Goal: Obtain resource: Download file/media

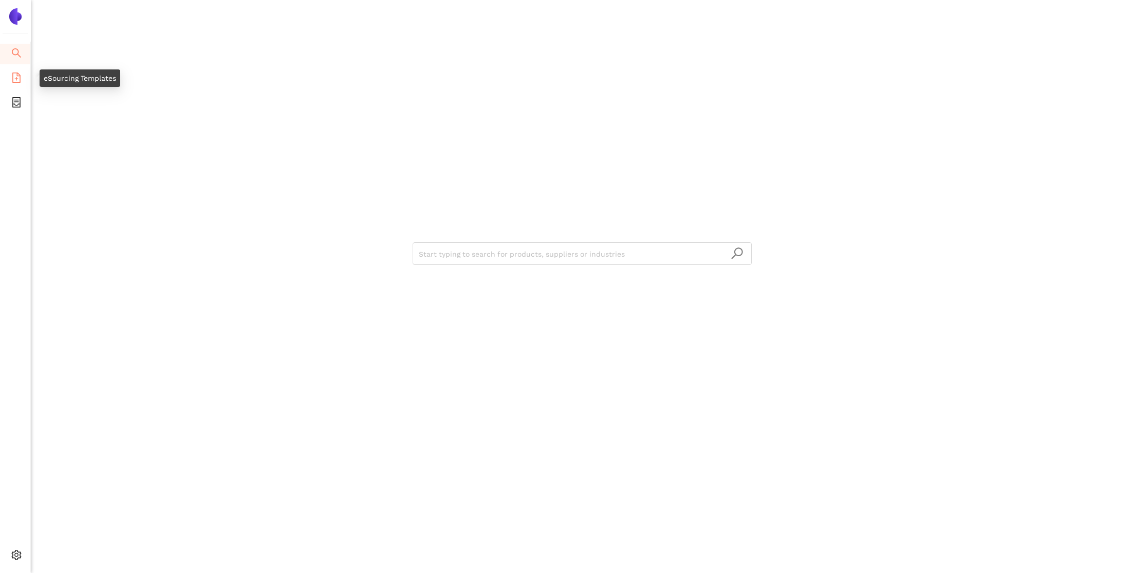
click at [12, 75] on icon "file-add" at bounding box center [16, 77] width 10 height 10
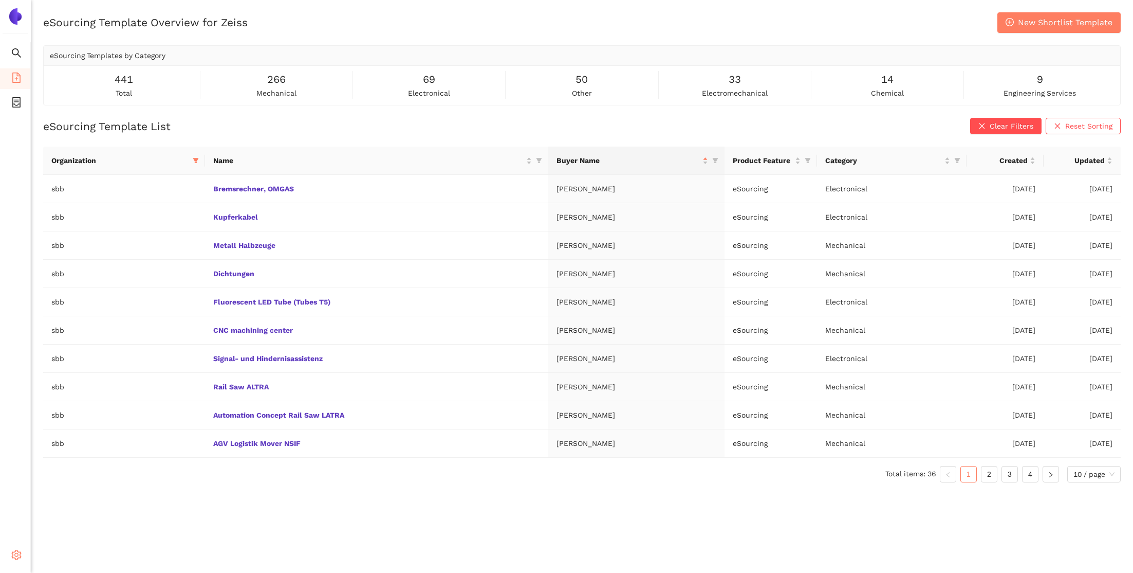
click at [15, 554] on icon "setting" at bounding box center [16, 554] width 10 height 10
click at [75, 484] on span "Internal Area" at bounding box center [74, 481] width 46 height 8
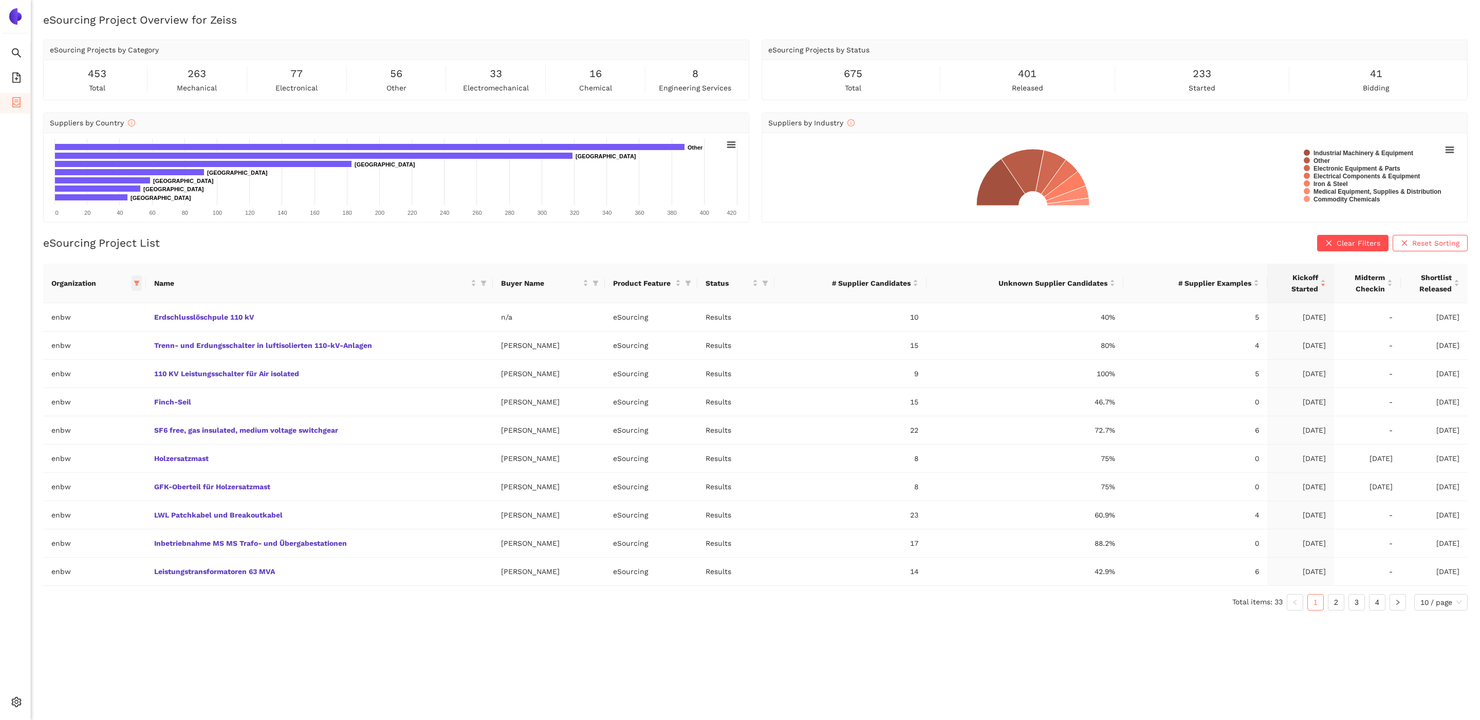
click at [134, 283] on icon "filter" at bounding box center [137, 283] width 6 height 6
click at [121, 305] on input "text" at bounding box center [102, 305] width 90 height 11
type input "zei"
click at [91, 329] on span "zeiss" at bounding box center [88, 328] width 89 height 11
checkbox input "true"
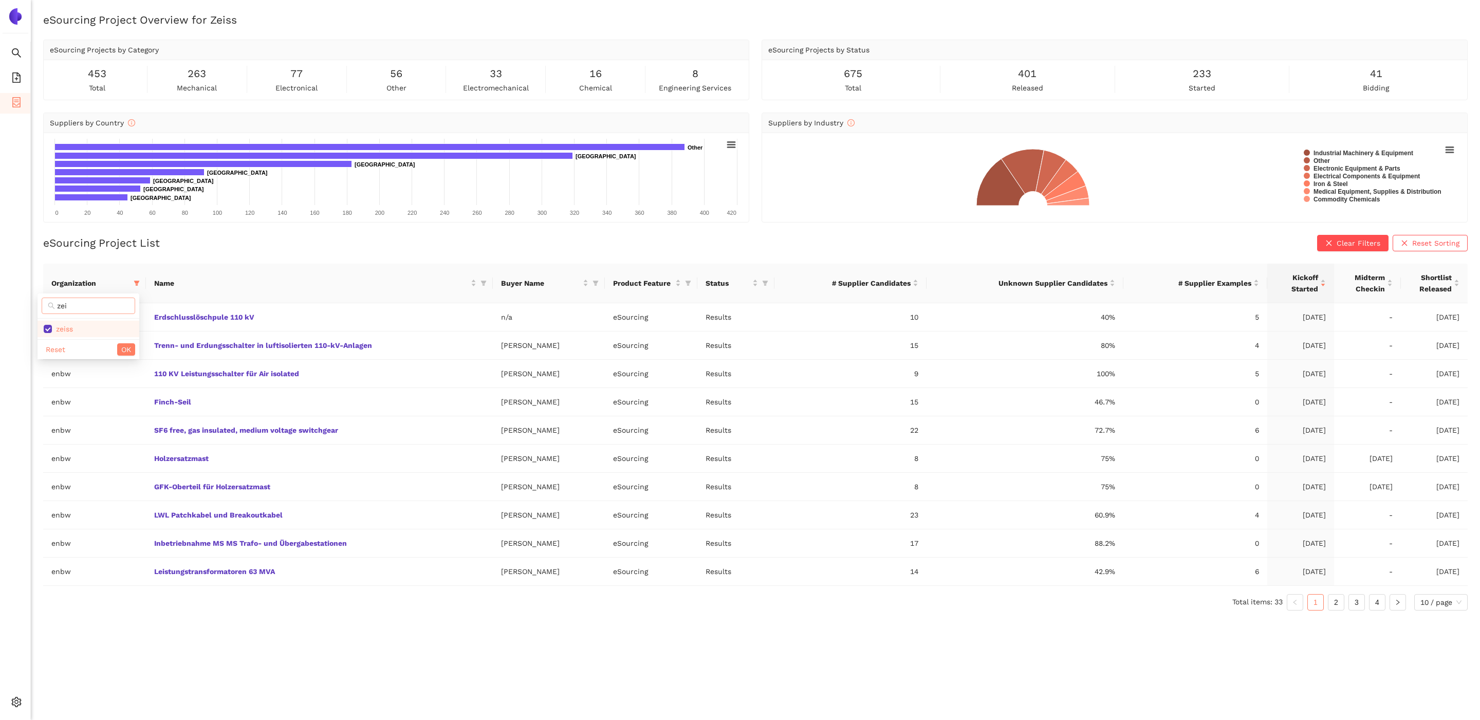
click at [102, 306] on input "zei" at bounding box center [93, 305] width 72 height 11
type input "n"
type input "enb"
click at [73, 333] on span "enbw" at bounding box center [64, 329] width 24 height 8
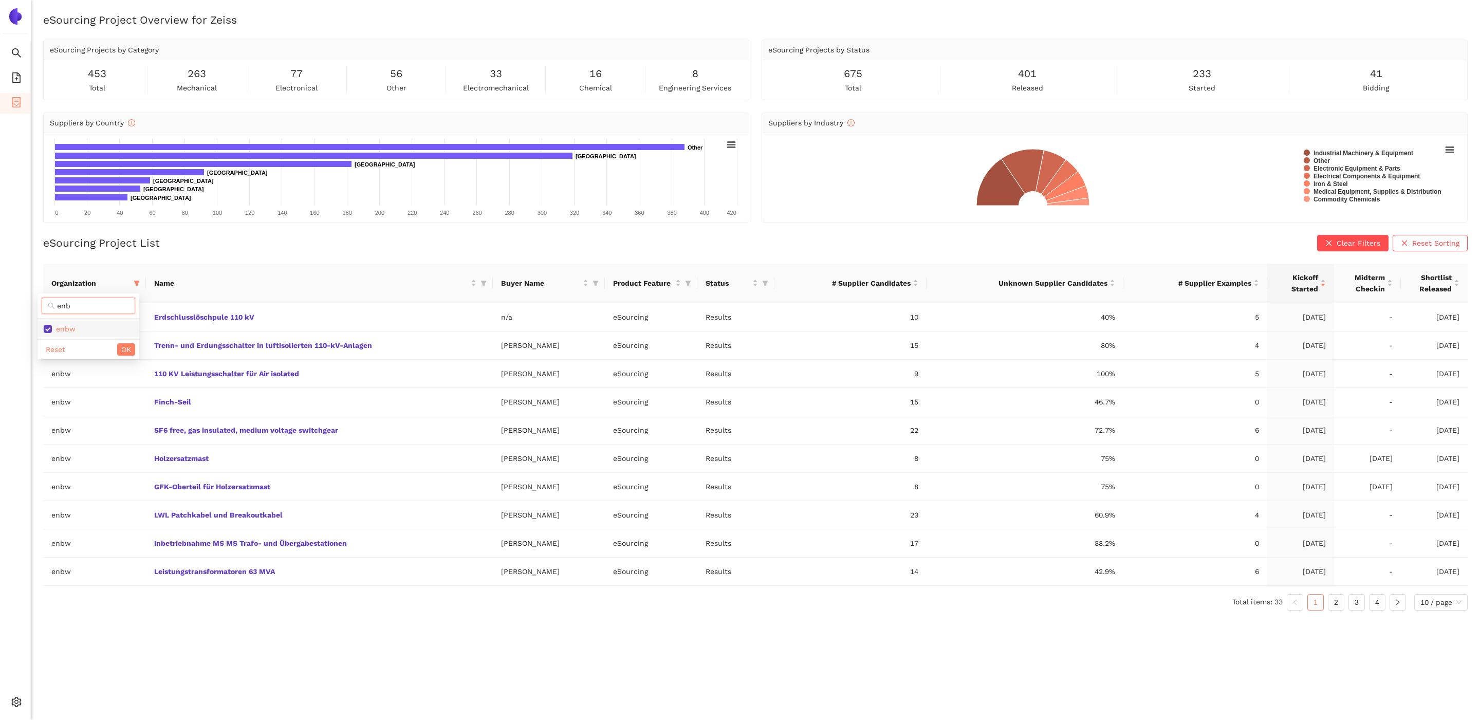
checkbox input "false"
click at [112, 351] on div "Reset OK" at bounding box center [89, 349] width 102 height 20
click at [121, 351] on span "OK" at bounding box center [126, 349] width 10 height 11
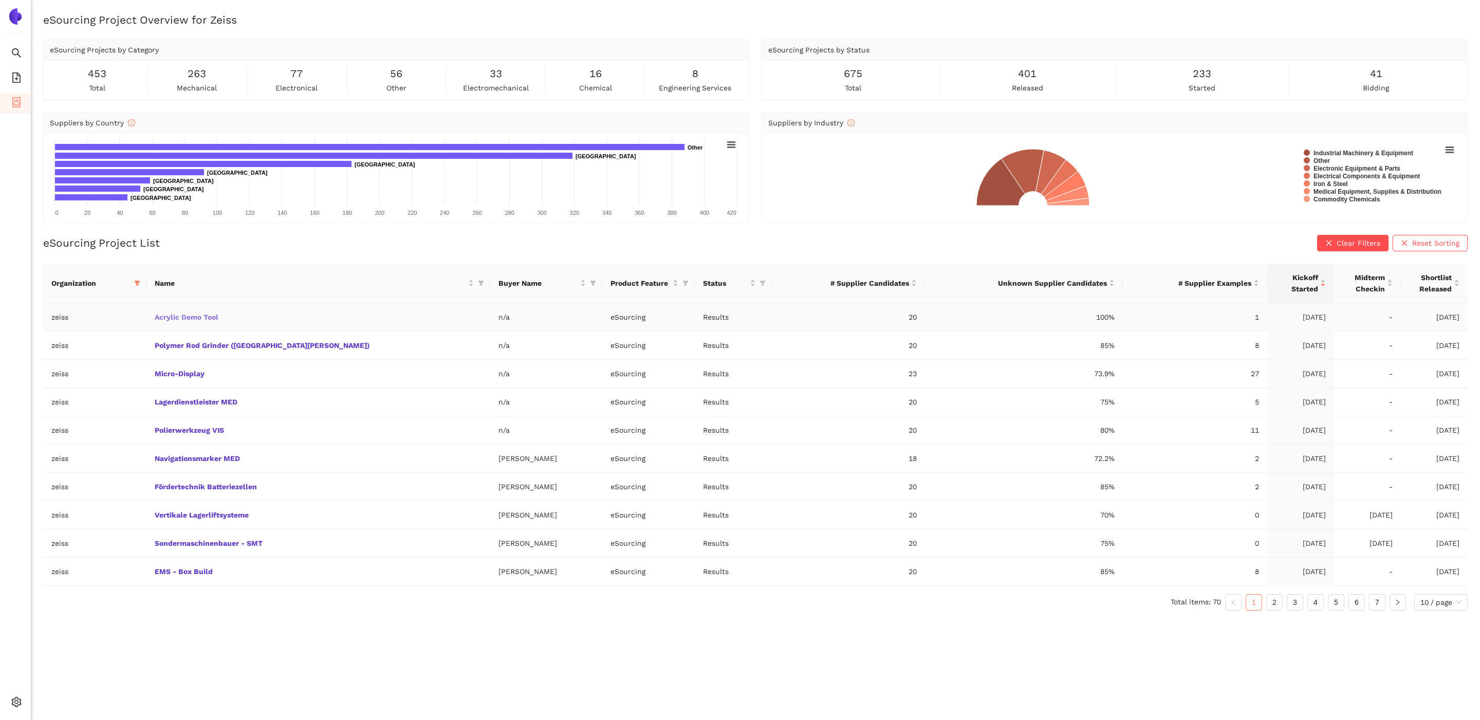
click at [0, 0] on link "Acrylic Demo Tool" at bounding box center [0, 0] width 0 height 0
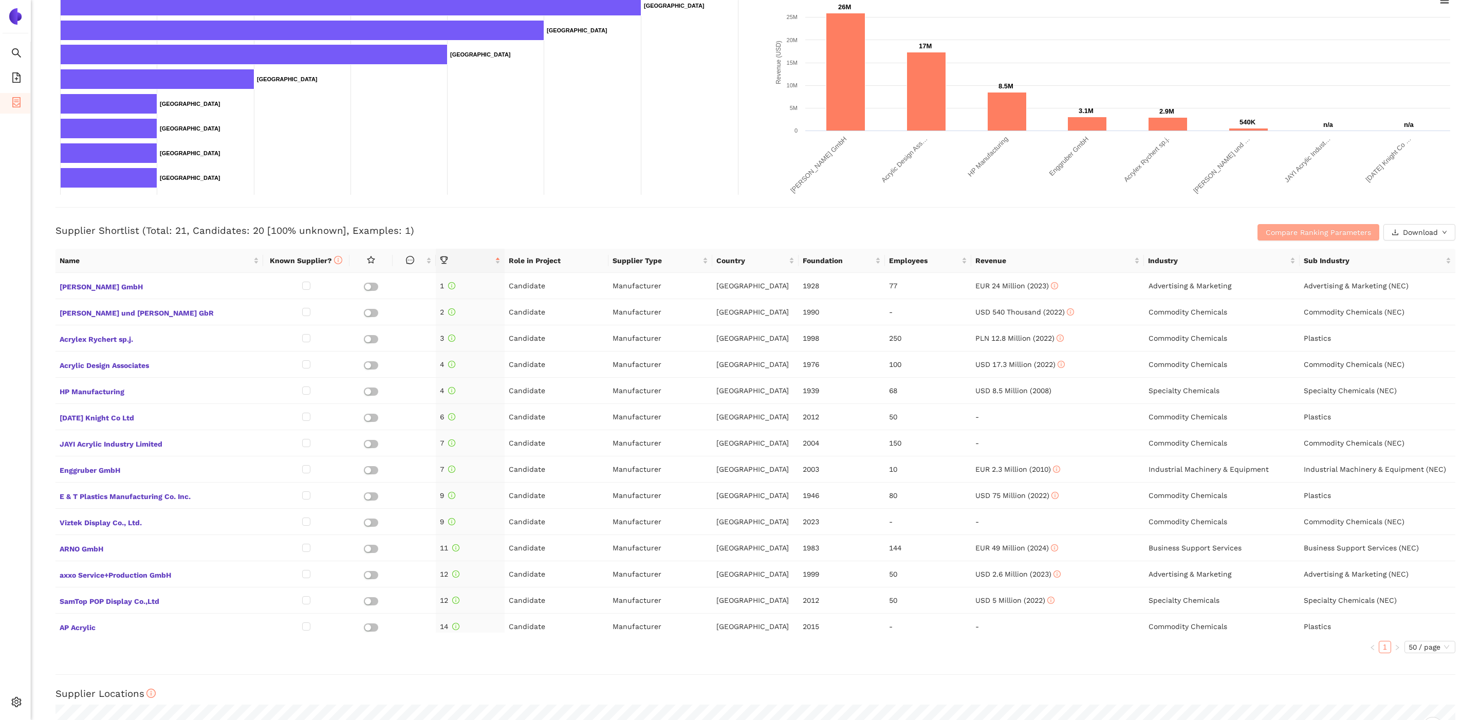
click at [1133, 234] on span "Compare Ranking Parameters" at bounding box center [1318, 232] width 105 height 11
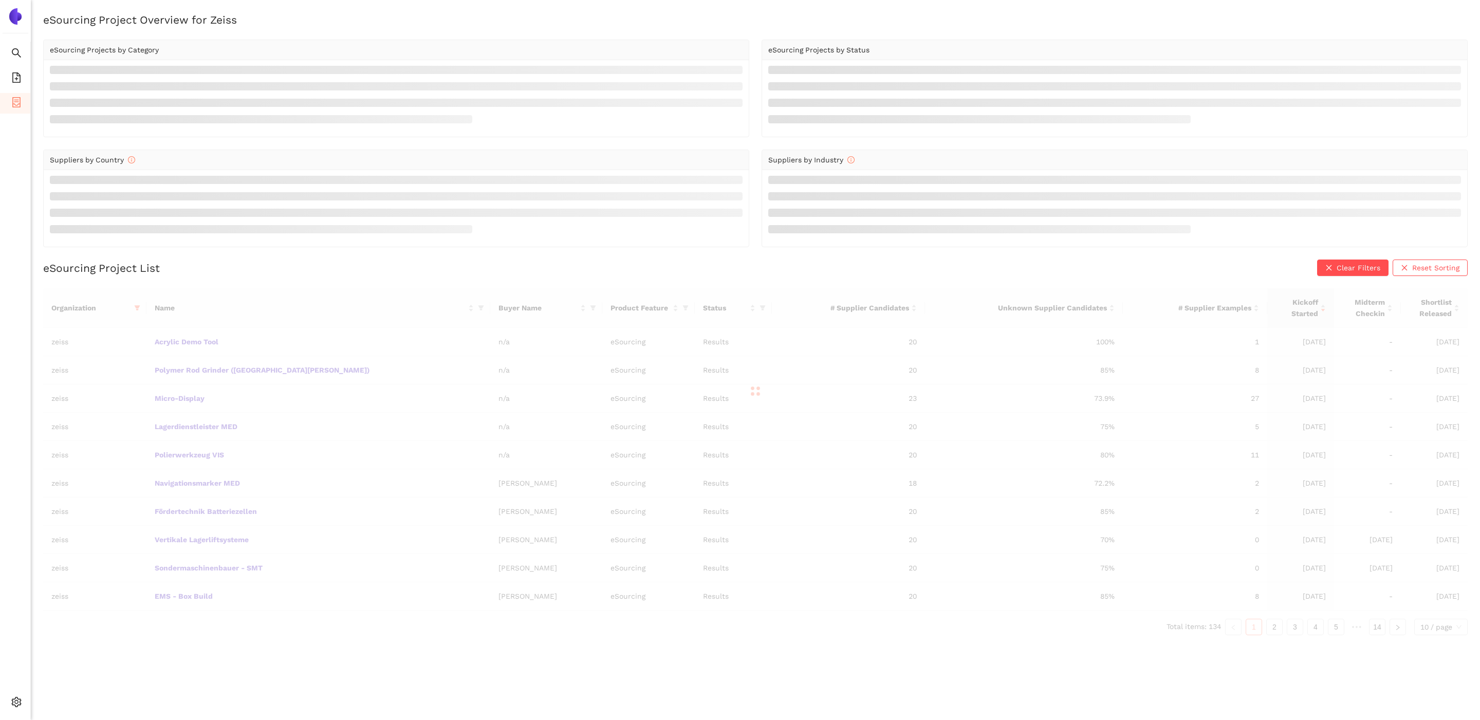
click at [211, 457] on div at bounding box center [755, 391] width 1425 height 206
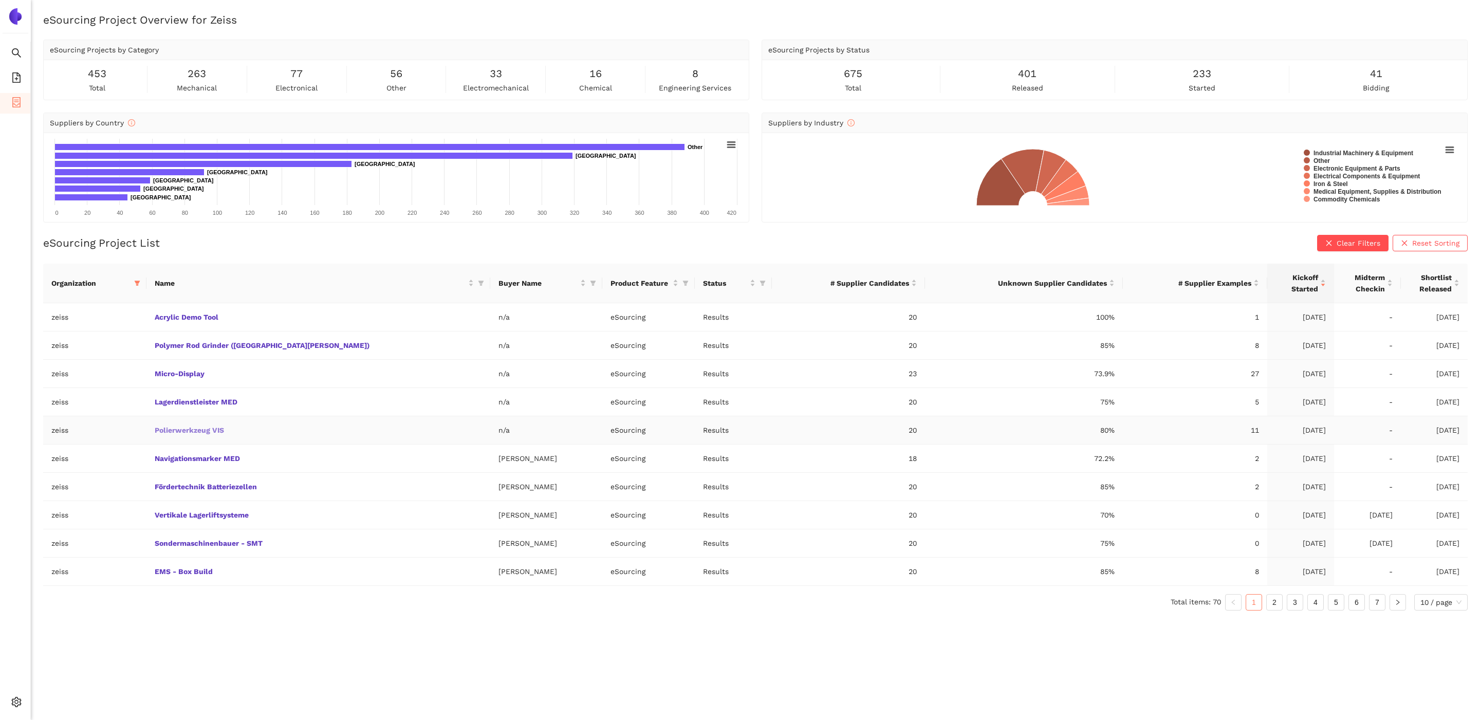
click at [0, 0] on link "Polierwerkzeug VIS" at bounding box center [0, 0] width 0 height 0
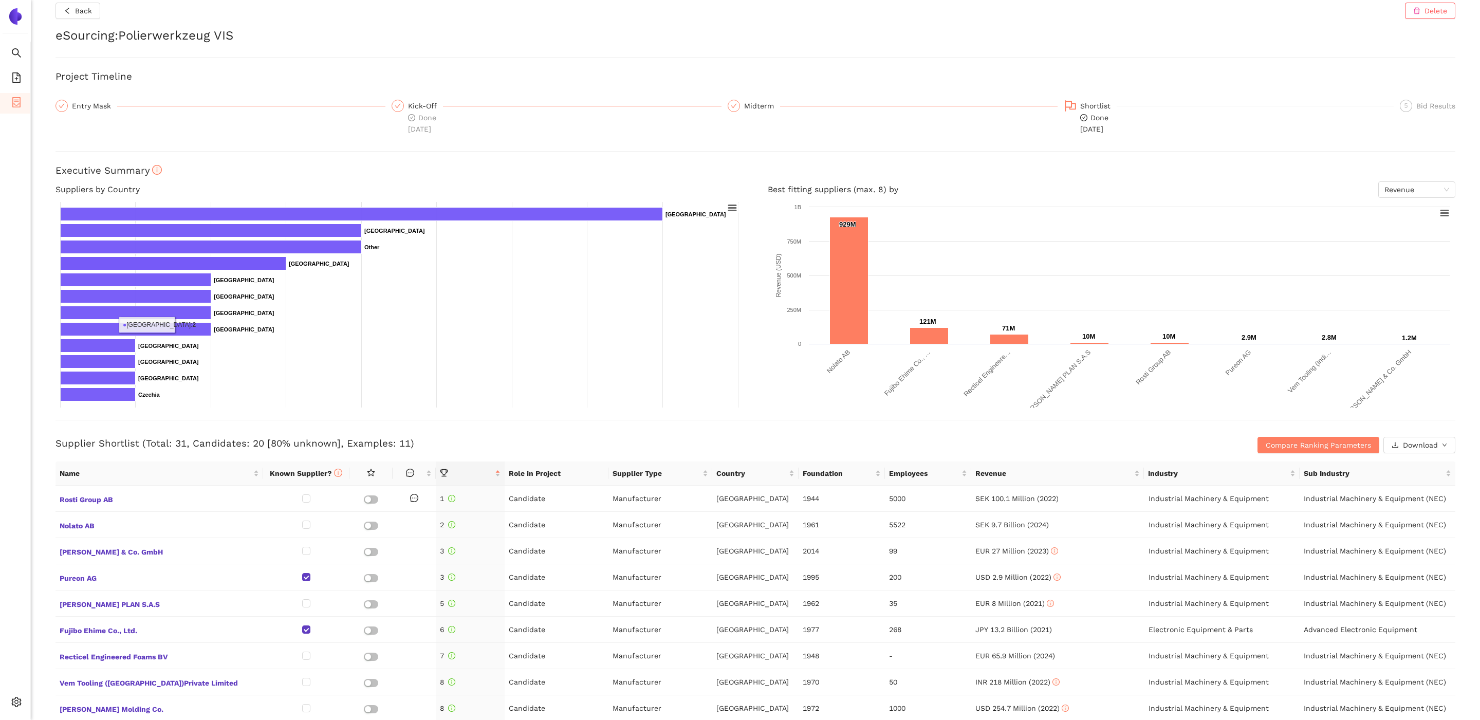
scroll to position [8, 0]
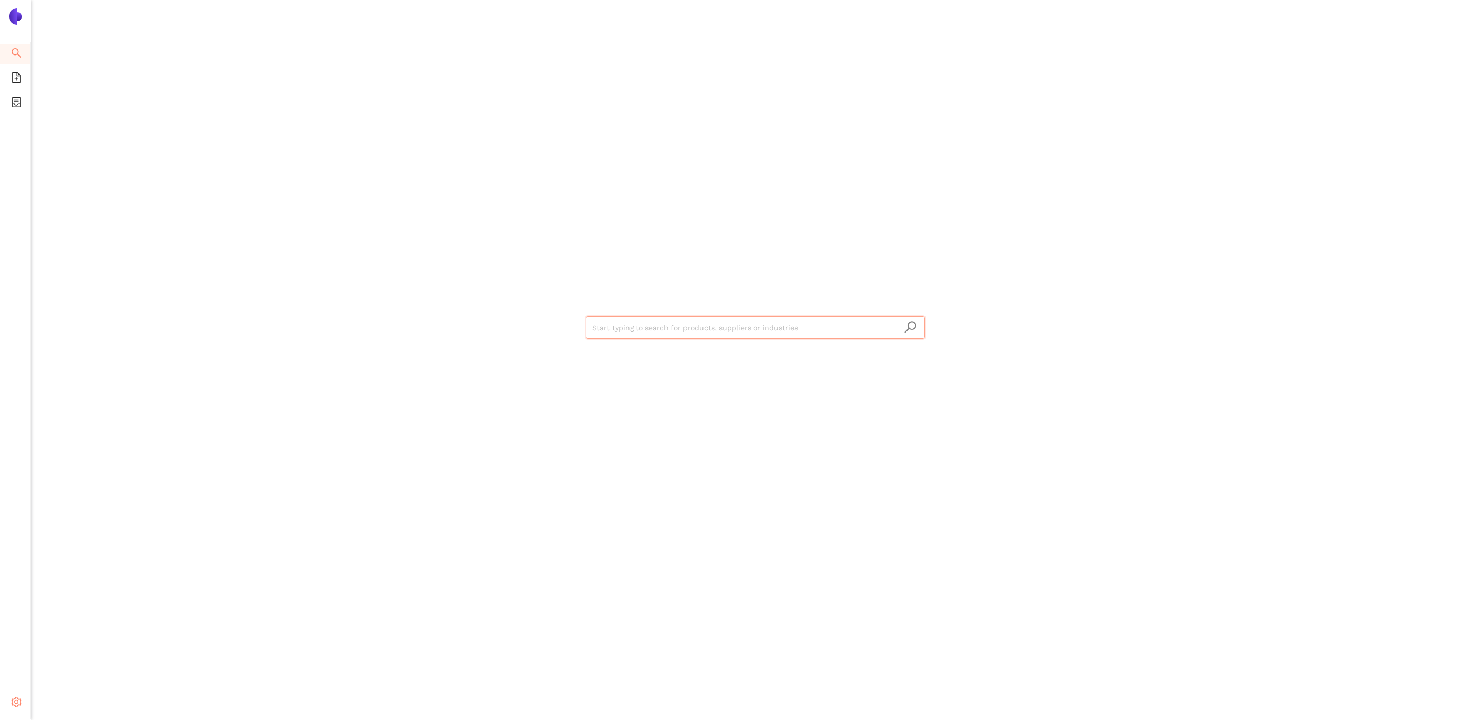
click at [15, 572] on icon "setting" at bounding box center [17, 702] width 10 height 10
click at [73, 572] on li "Internal Area" at bounding box center [73, 628] width 85 height 21
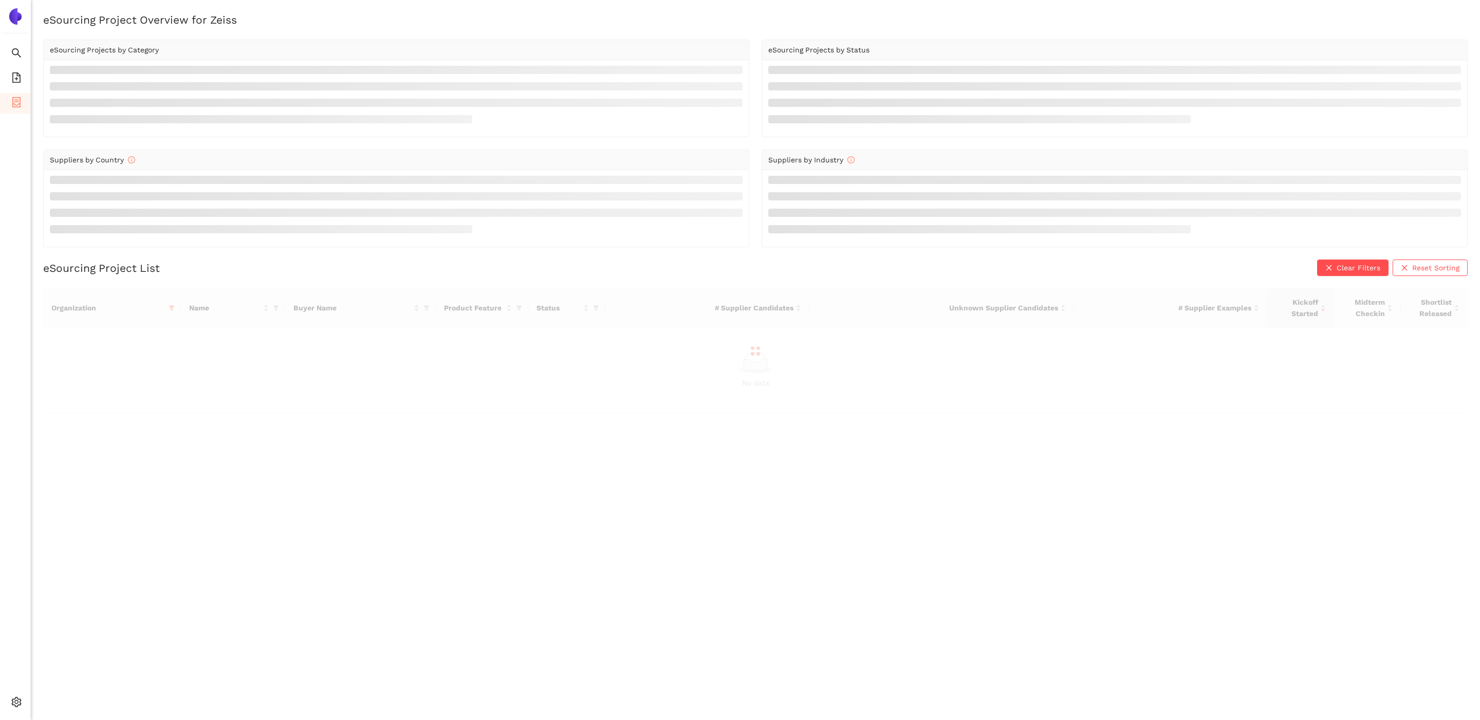
click at [169, 309] on div at bounding box center [755, 350] width 1425 height 125
click at [174, 309] on div at bounding box center [755, 350] width 1425 height 125
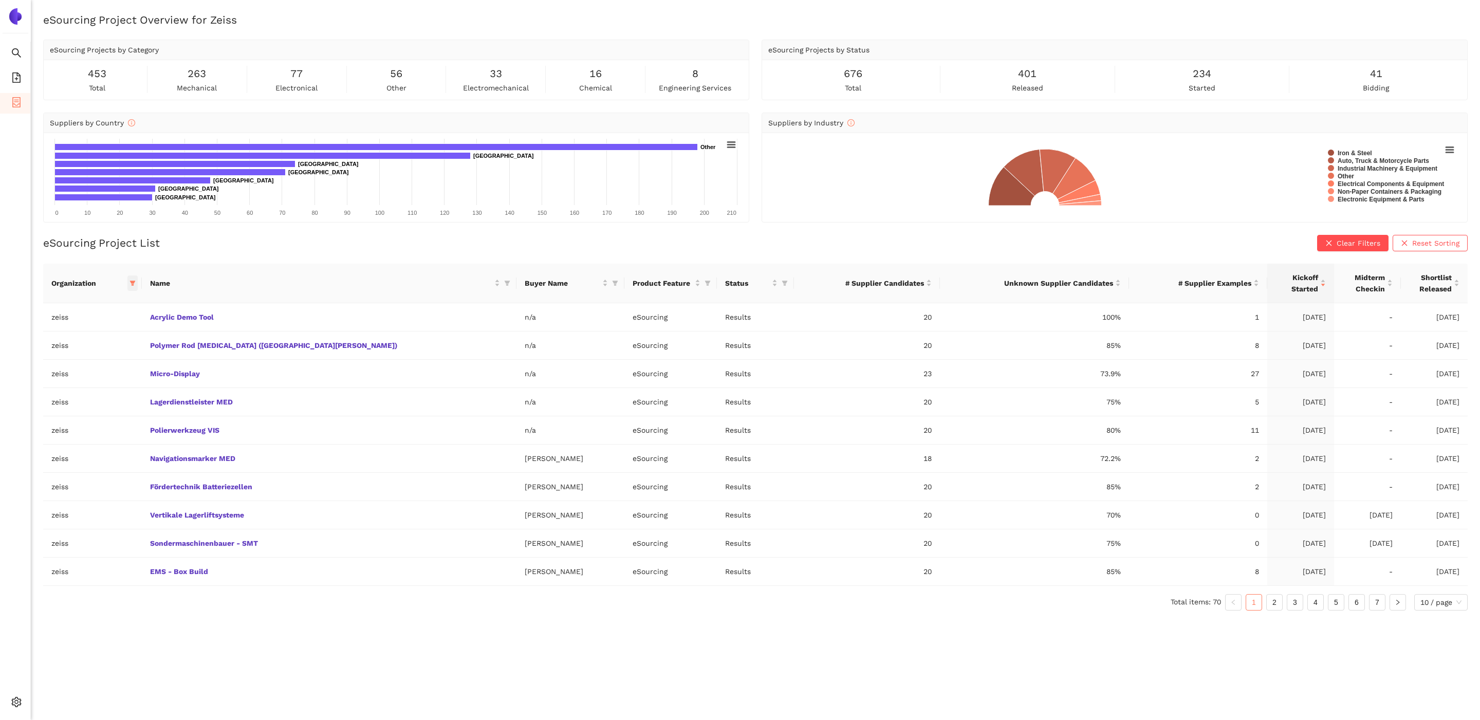
click at [136, 281] on icon "filter" at bounding box center [133, 283] width 6 height 6
click at [132, 309] on input "text" at bounding box center [121, 305] width 90 height 11
type input "deu"
click at [120, 325] on span "deutz" at bounding box center [106, 328] width 89 height 11
checkbox input "true"
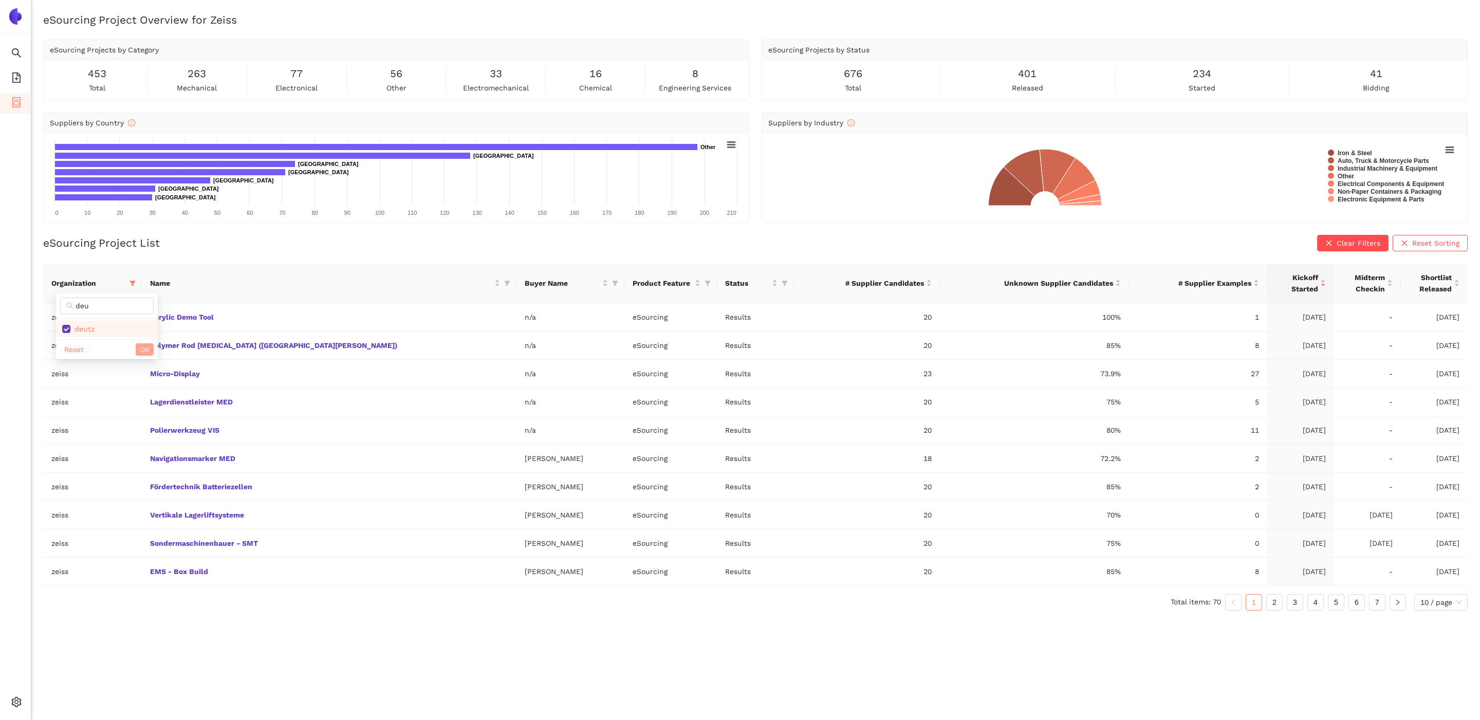
click at [136, 349] on button "OK" at bounding box center [145, 349] width 18 height 12
click at [136, 283] on icon "filter" at bounding box center [133, 283] width 6 height 5
click at [118, 303] on input "text" at bounding box center [121, 305] width 90 height 11
type input "zeis"
click at [109, 326] on span "zeiss" at bounding box center [106, 328] width 89 height 11
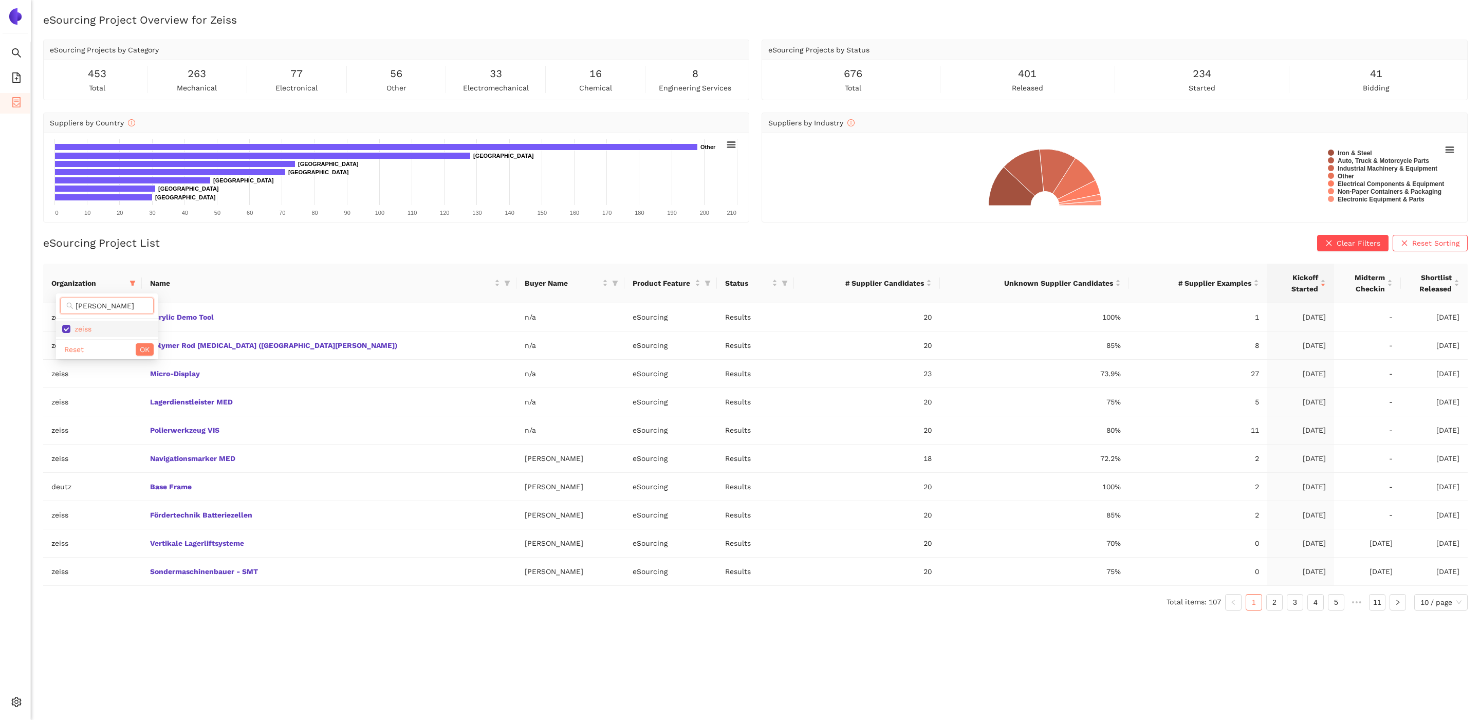
checkbox input "false"
click at [146, 351] on span "OK" at bounding box center [145, 349] width 10 height 11
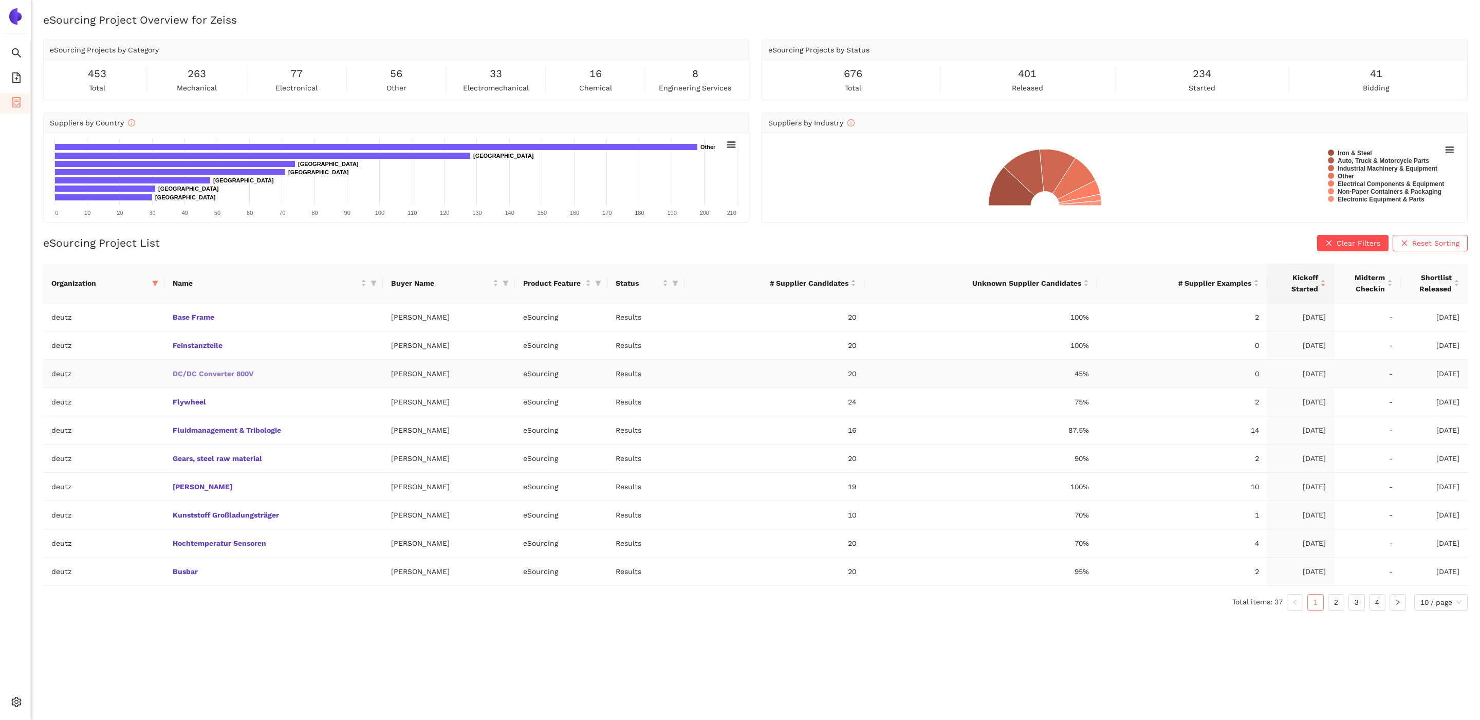
click at [0, 0] on link "DC/DC Converter 800V" at bounding box center [0, 0] width 0 height 0
click at [0, 0] on link "Flywheel" at bounding box center [0, 0] width 0 height 0
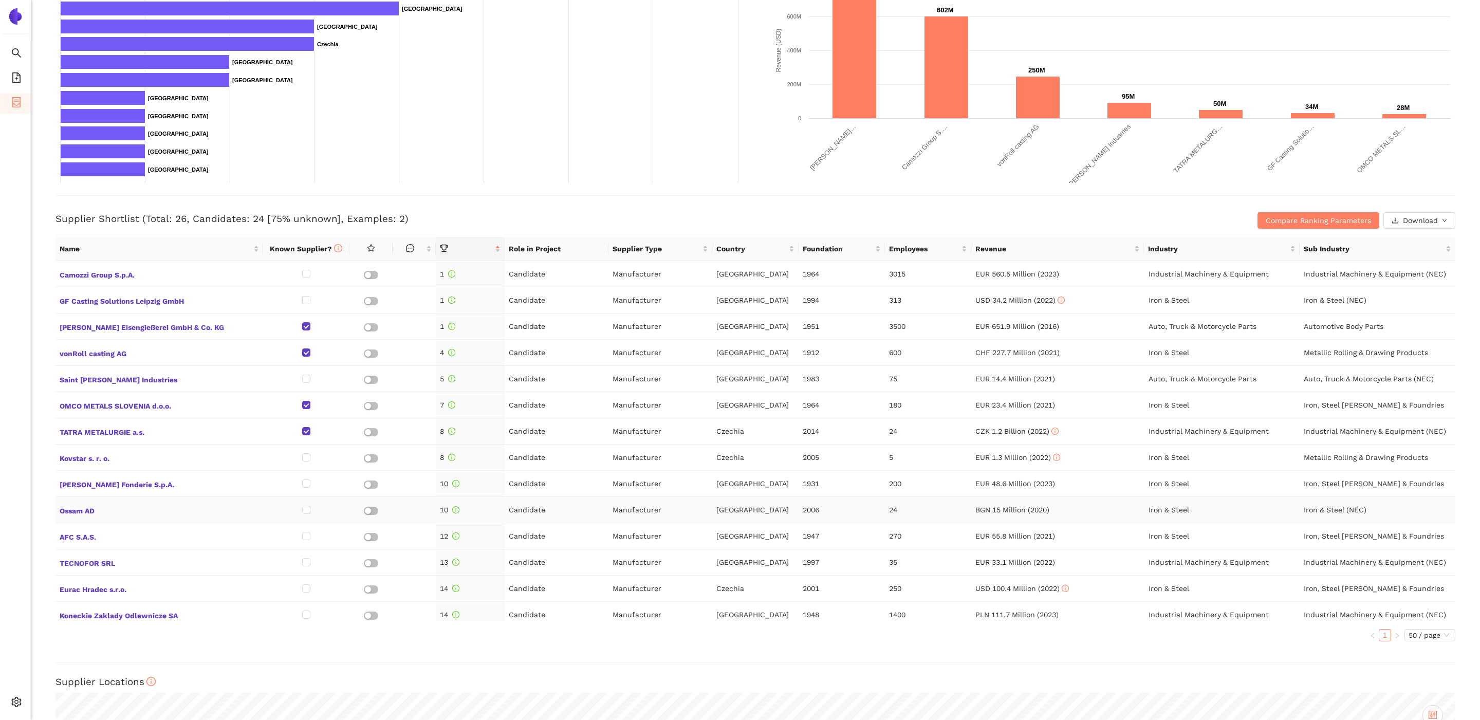
scroll to position [226, 0]
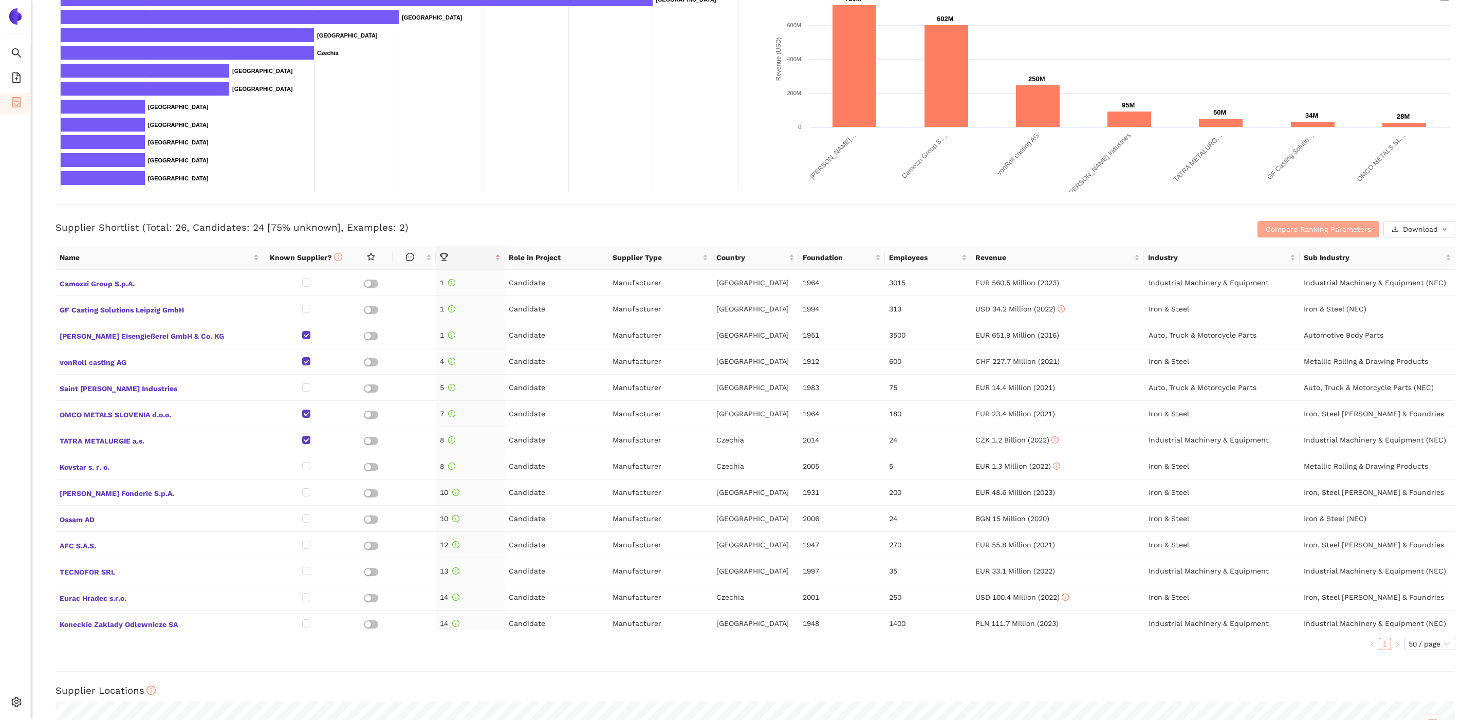
click at [1345, 231] on span "Compare Ranking Parameters" at bounding box center [1318, 229] width 105 height 11
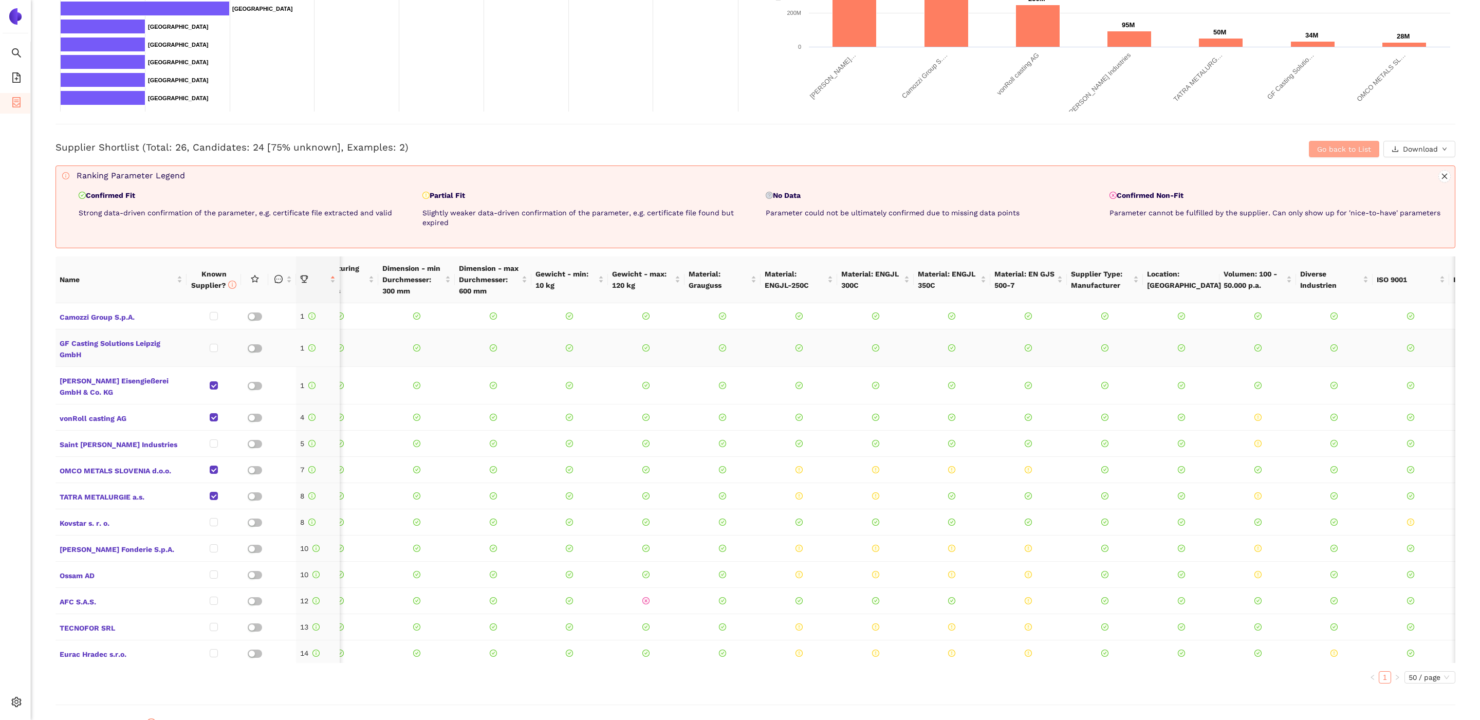
scroll to position [0, 93]
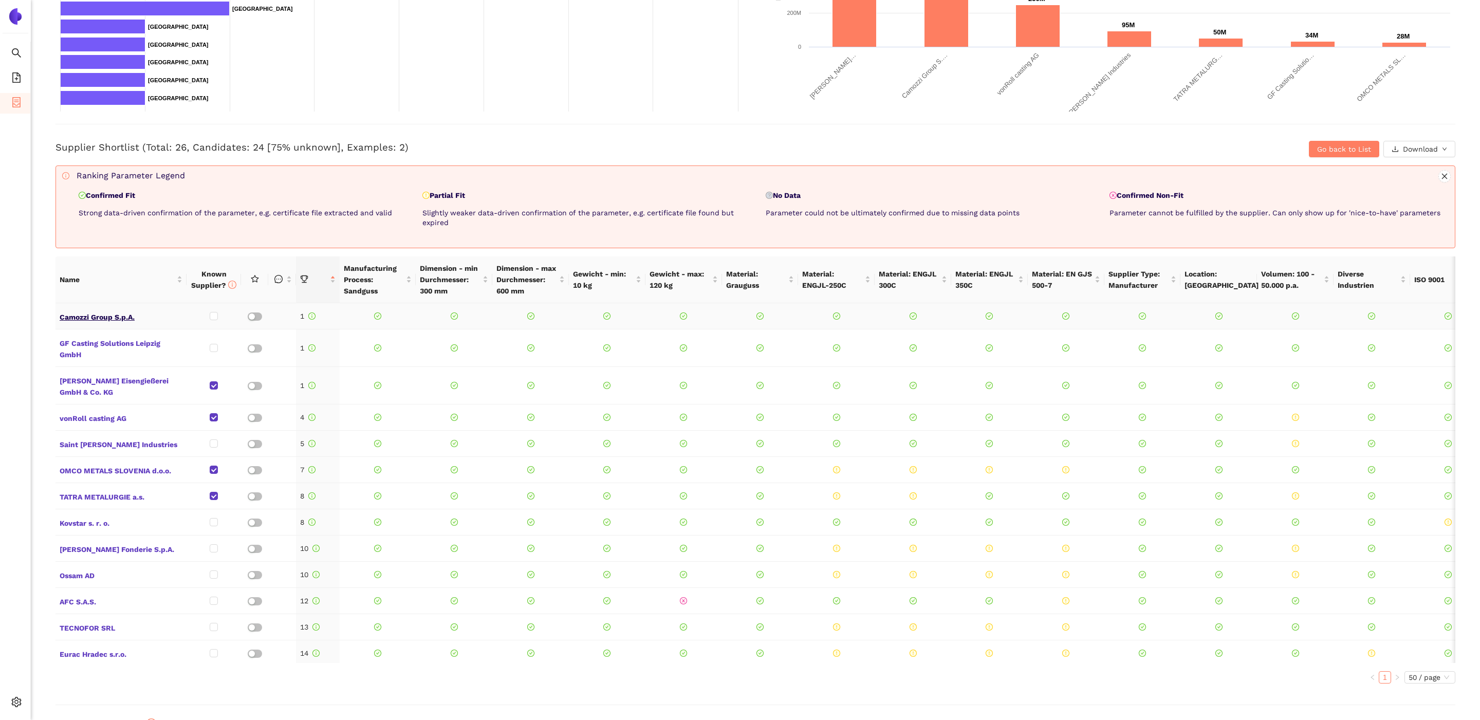
click at [109, 321] on span "Camozzi Group S.p.A." at bounding box center [121, 315] width 123 height 13
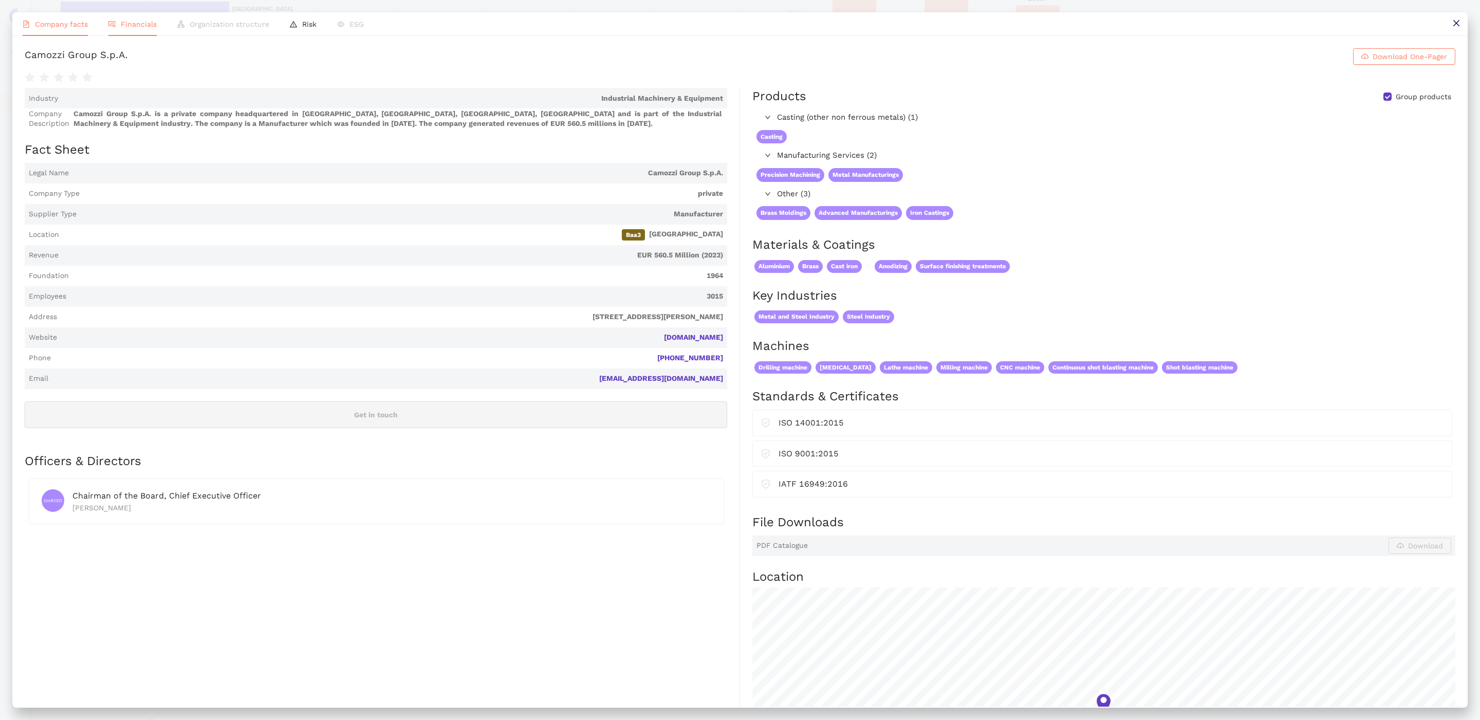
click at [126, 24] on span "Financials" at bounding box center [139, 24] width 36 height 8
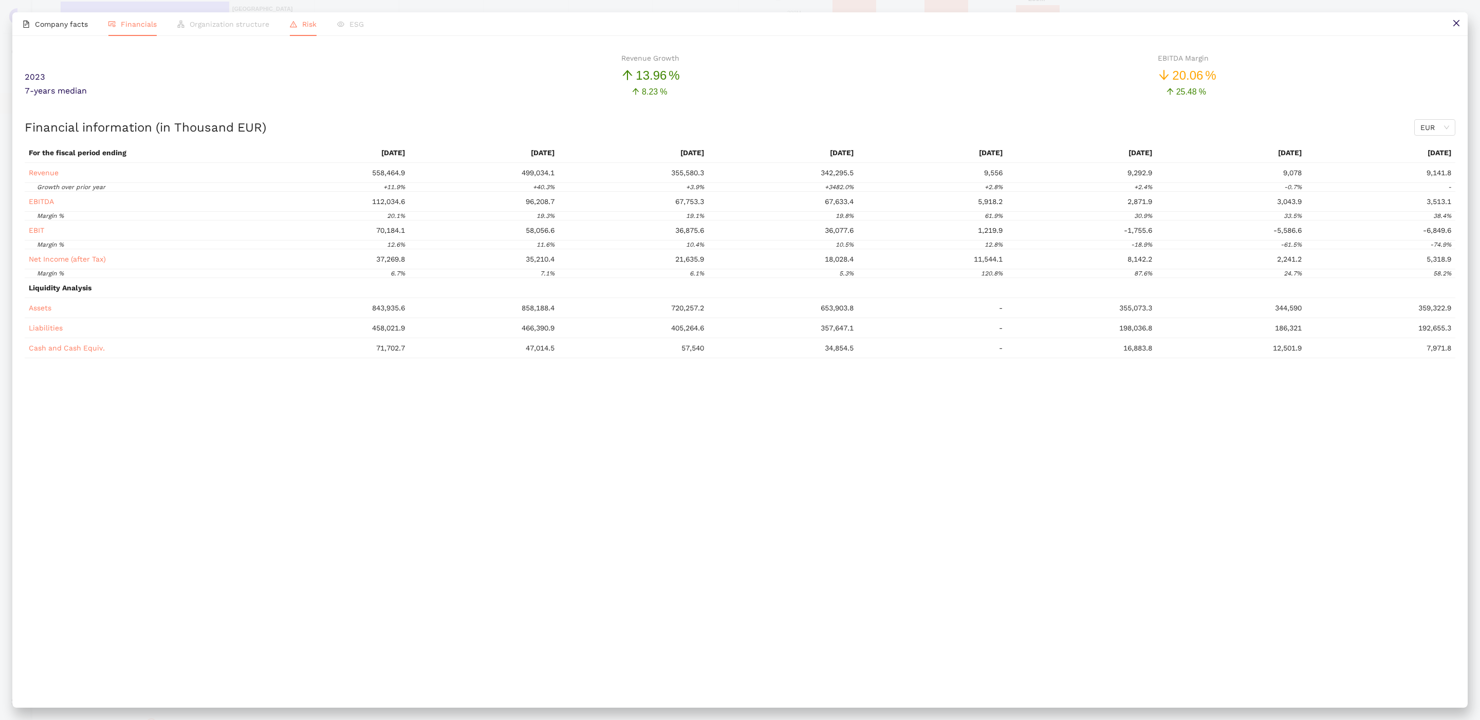
click at [309, 20] on span "Risk" at bounding box center [309, 24] width 14 height 8
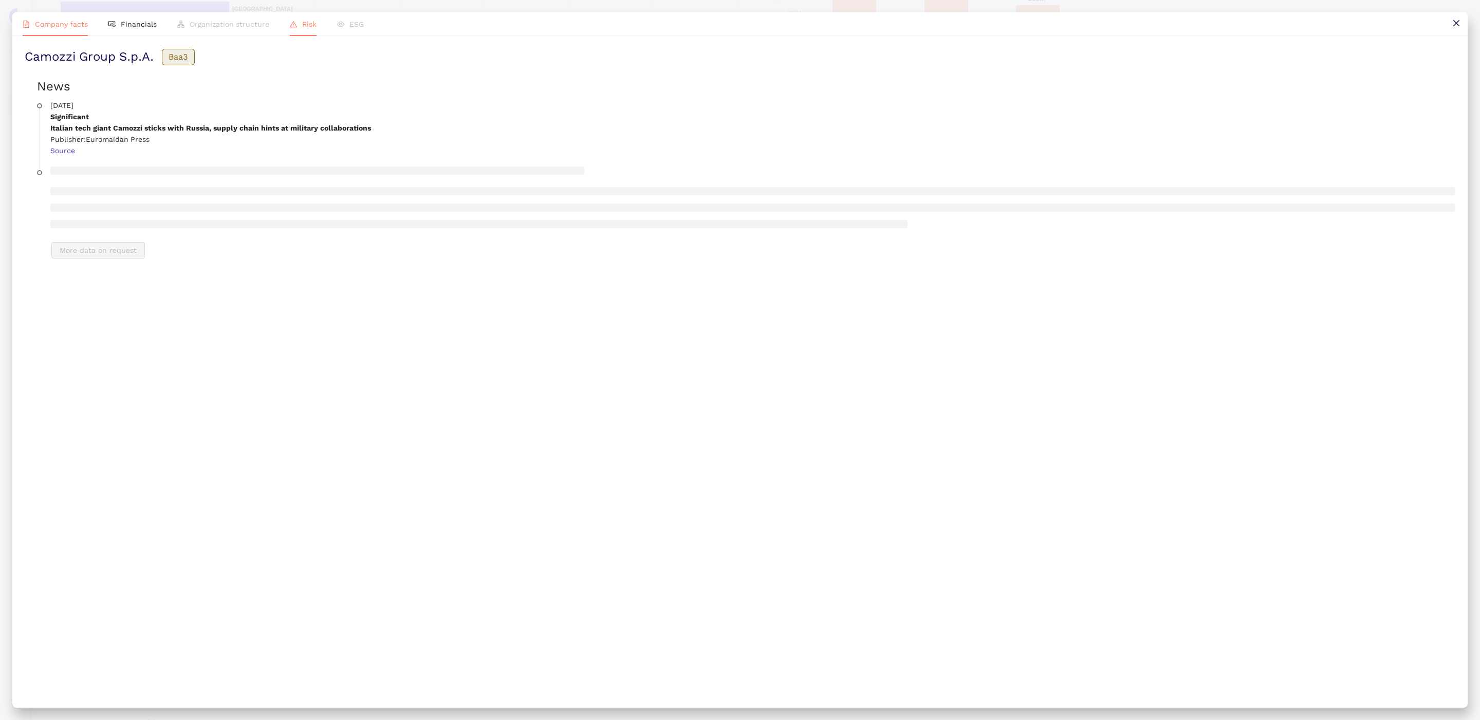
click at [58, 24] on span "Company facts" at bounding box center [61, 24] width 53 height 8
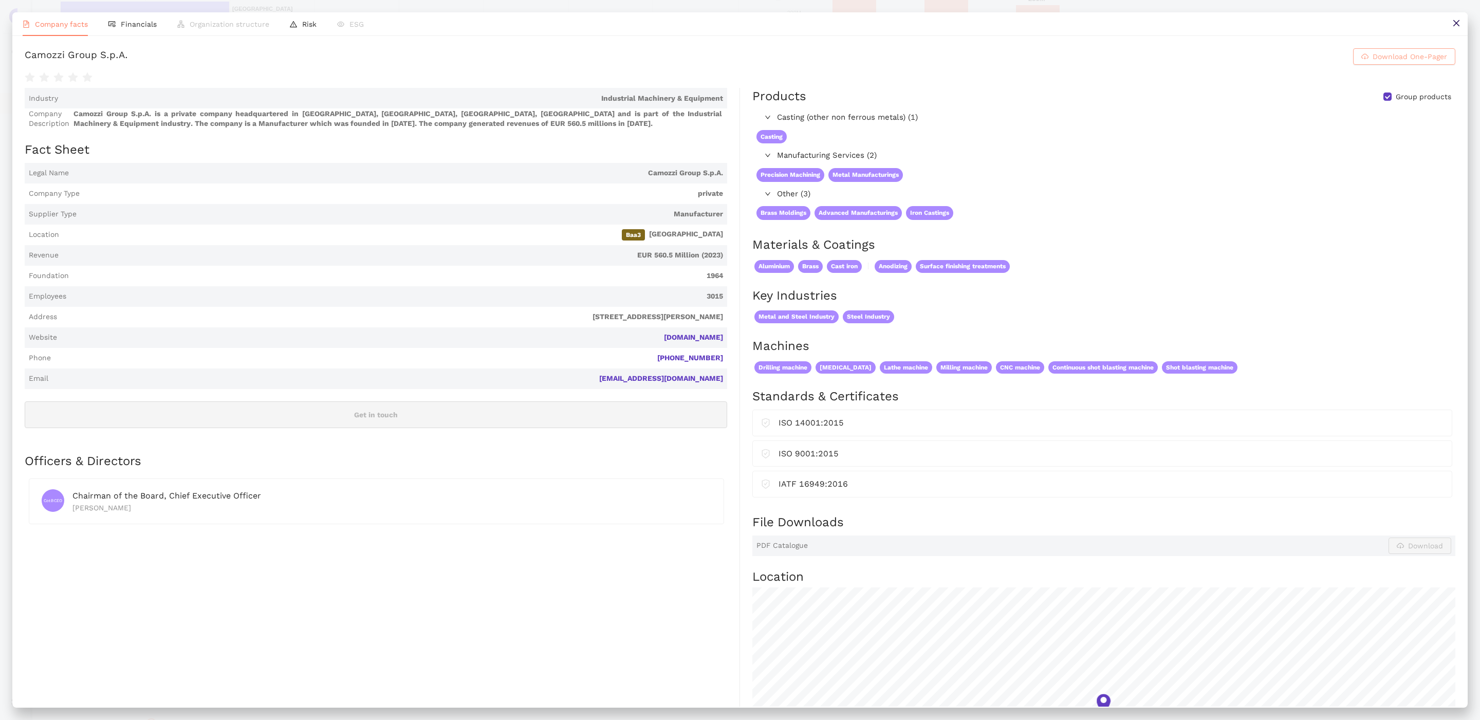
click at [1404, 62] on span "Download One-Pager" at bounding box center [1410, 56] width 75 height 11
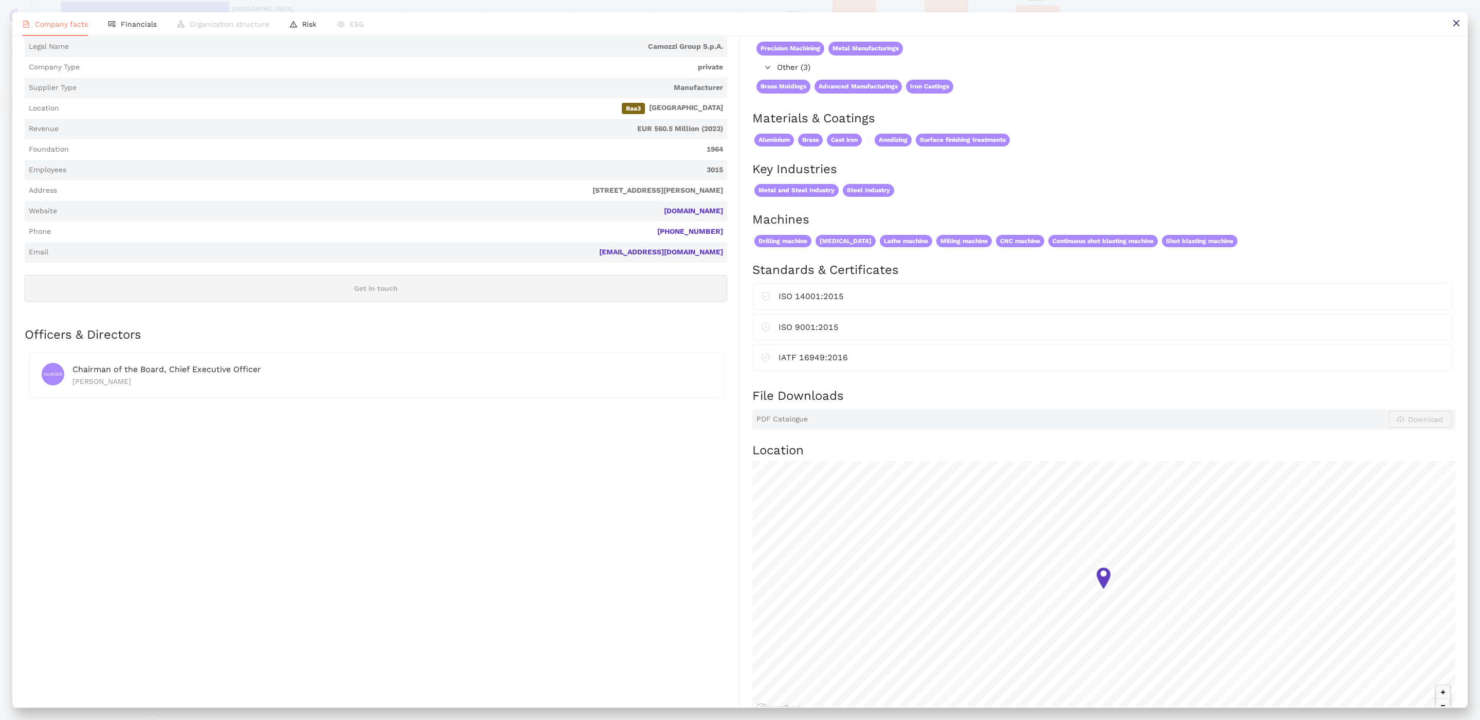
scroll to position [170, 0]
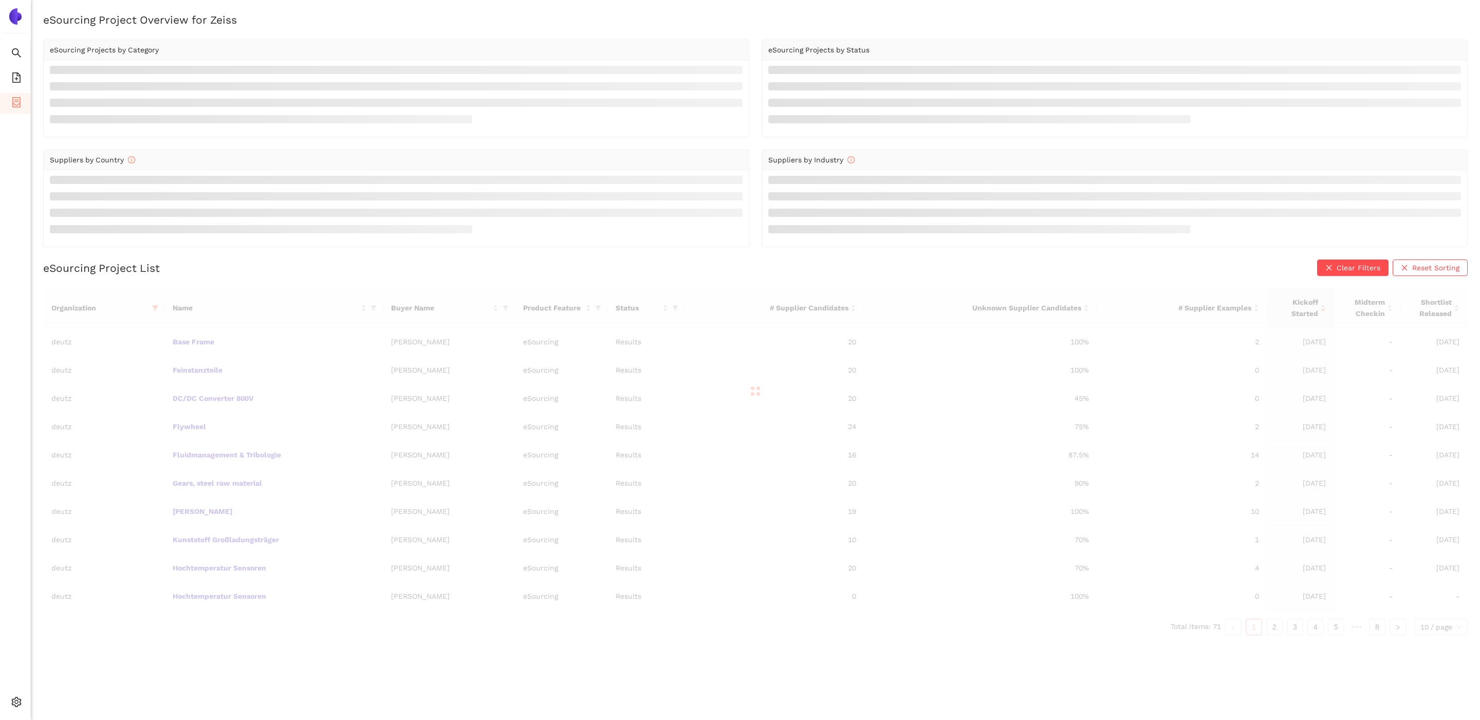
scroll to position [12, 0]
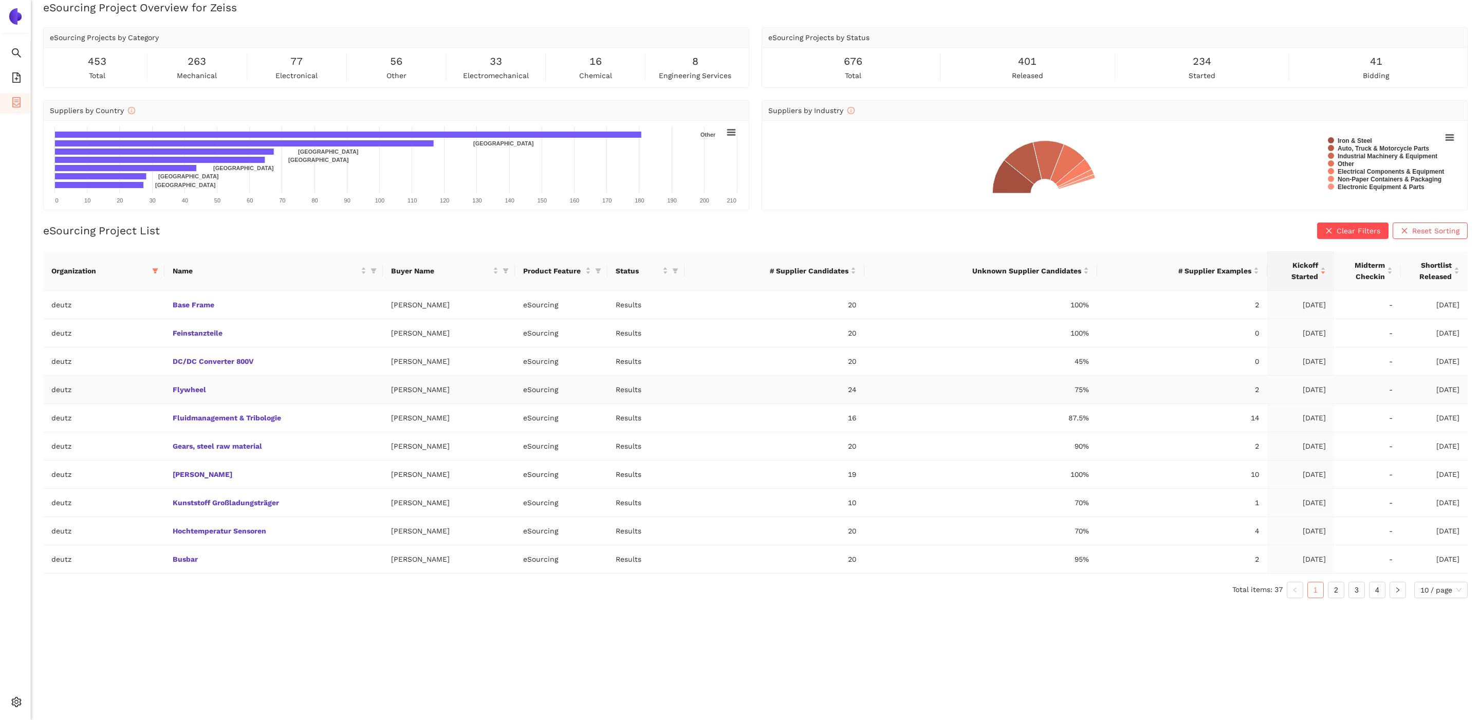
click at [192, 397] on td "Flywheel" at bounding box center [273, 390] width 218 height 28
click at [0, 0] on link "Flywheel" at bounding box center [0, 0] width 0 height 0
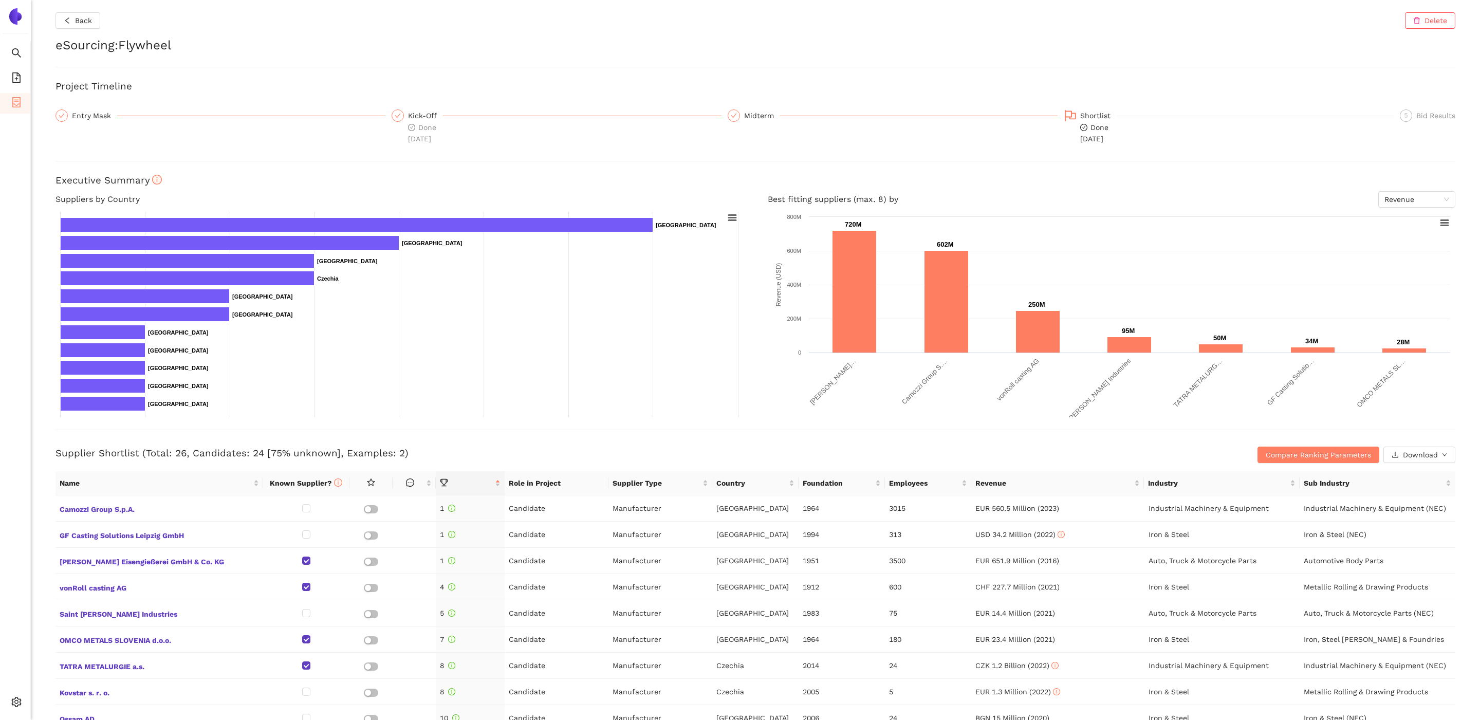
click at [663, 430] on div at bounding box center [756, 430] width 1400 height 1
click at [1040, 446] on div "Supplier Shortlist (Total: 26, Candidates: 24 [75% unknown], Examples: 2) Compa…" at bounding box center [756, 446] width 1400 height 33
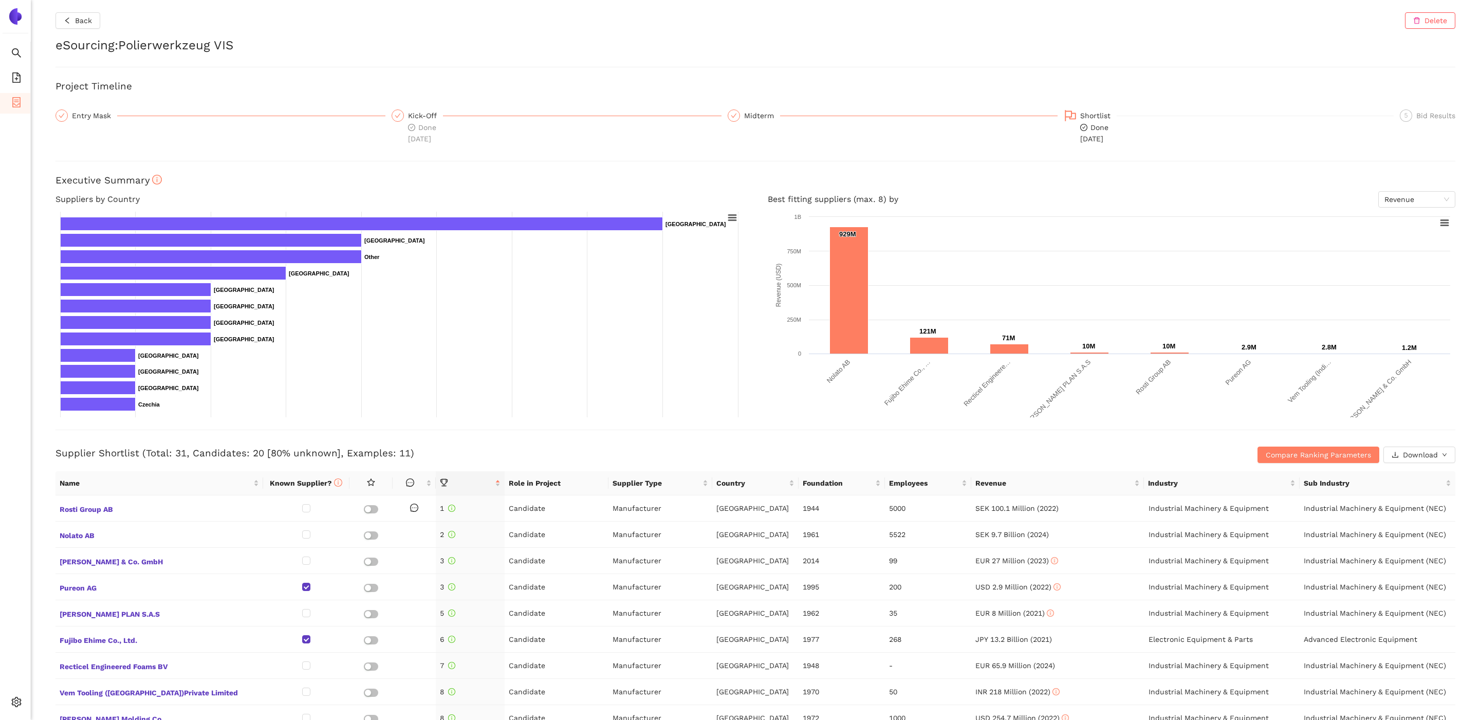
scroll to position [8, 0]
